Goal: Find specific page/section: Find specific page/section

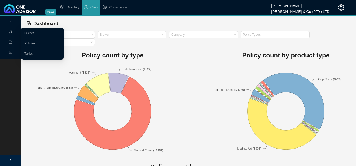
click at [10, 32] on icon "user" at bounding box center [11, 32] width 4 height 4
click at [34, 32] on link "Clients" at bounding box center [29, 33] width 10 height 4
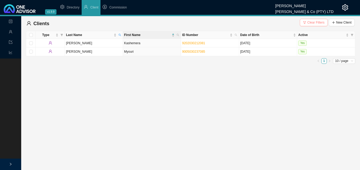
click at [311, 23] on span "Clear Filters" at bounding box center [316, 22] width 17 height 5
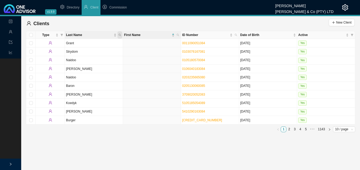
click at [119, 35] on icon "search" at bounding box center [120, 35] width 3 height 3
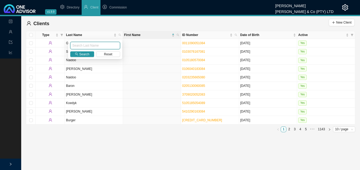
click at [110, 44] on input "text" at bounding box center [95, 45] width 50 height 7
type input "donnell"
click at [79, 55] on button "Search" at bounding box center [82, 54] width 24 height 6
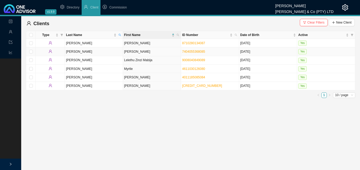
click at [142, 51] on td "[PERSON_NAME]" at bounding box center [152, 52] width 58 height 8
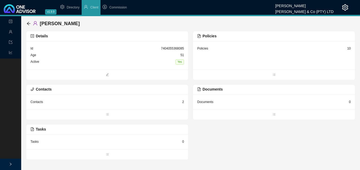
click at [349, 49] on div "10" at bounding box center [349, 48] width 3 height 5
